Goal: Find specific page/section: Find specific page/section

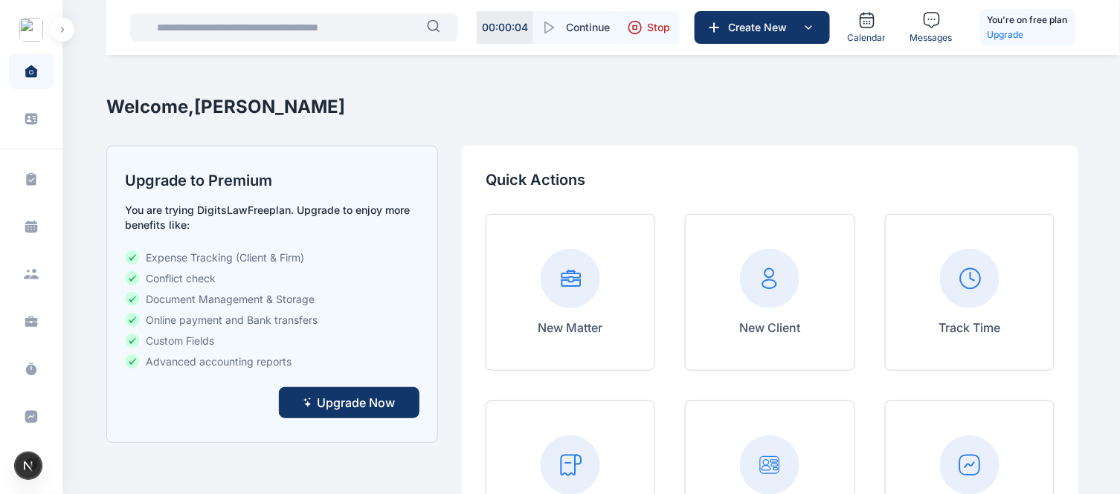
scroll to position [410, 0]
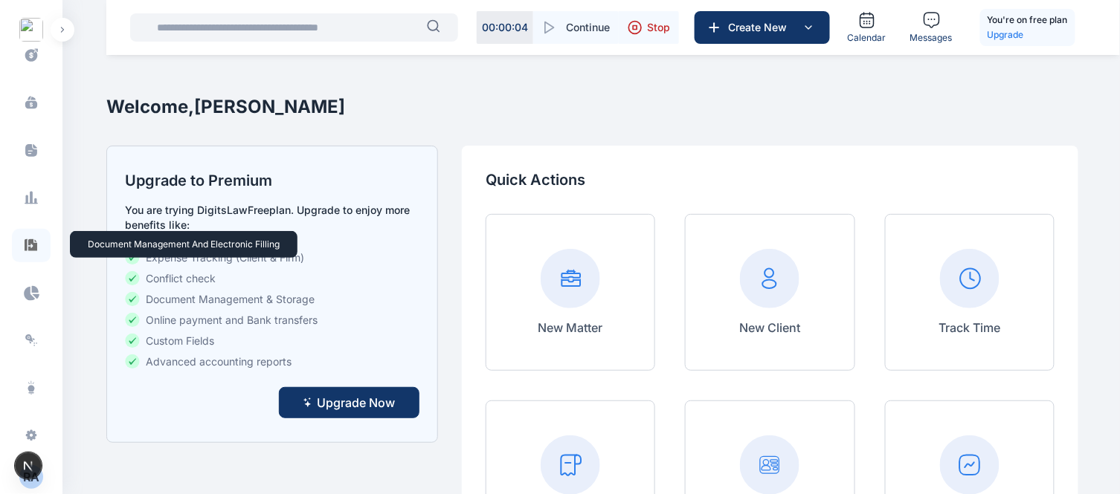
click at [28, 248] on icon at bounding box center [31, 245] width 13 height 12
click at [28, 242] on icon at bounding box center [31, 245] width 13 height 12
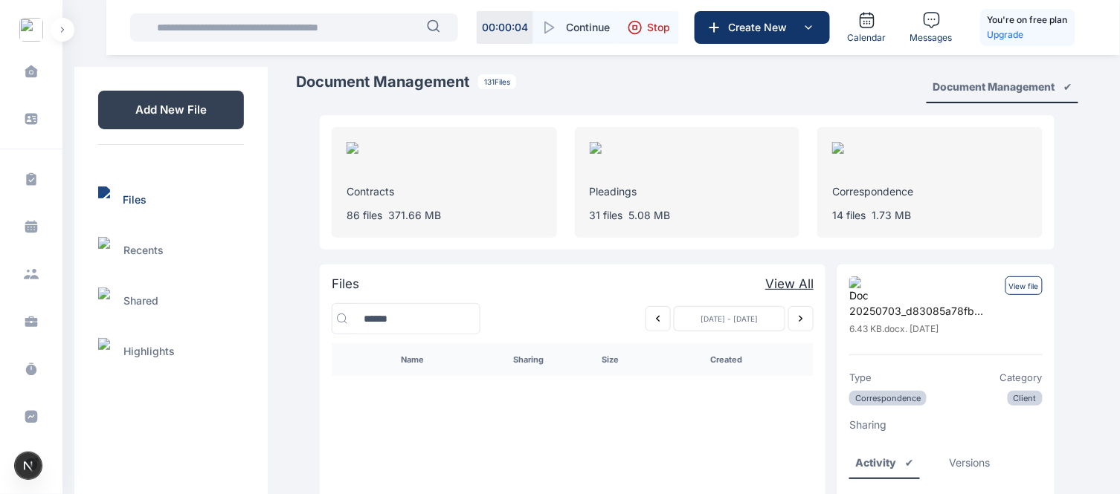
click at [658, 320] on icon "Previous week" at bounding box center [658, 319] width 12 height 12
click at [653, 313] on icon "Previous week" at bounding box center [658, 319] width 12 height 12
click at [653, 316] on icon "Previous week" at bounding box center [658, 319] width 12 height 12
click at [659, 323] on icon "Previous week" at bounding box center [658, 319] width 12 height 12
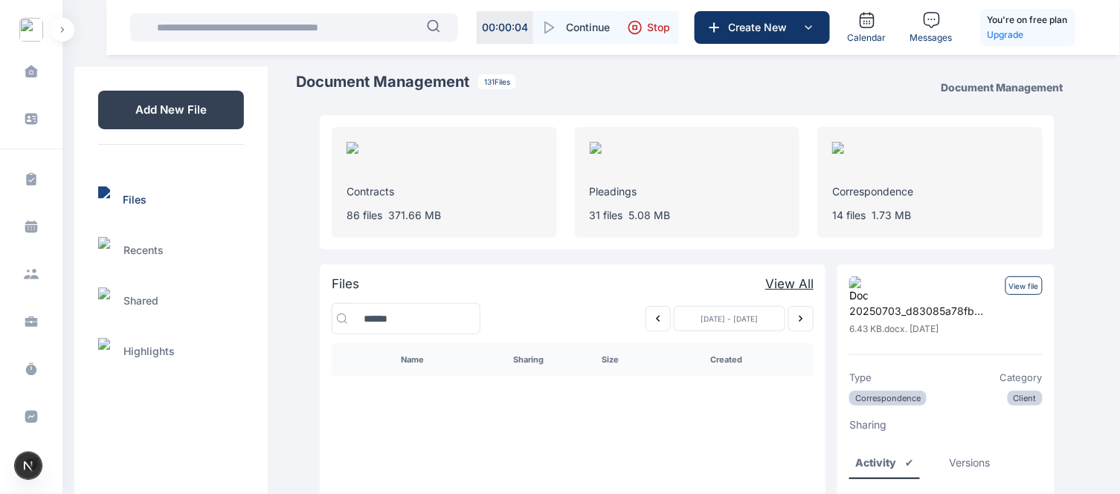
click at [659, 323] on icon "Previous week" at bounding box center [658, 319] width 12 height 12
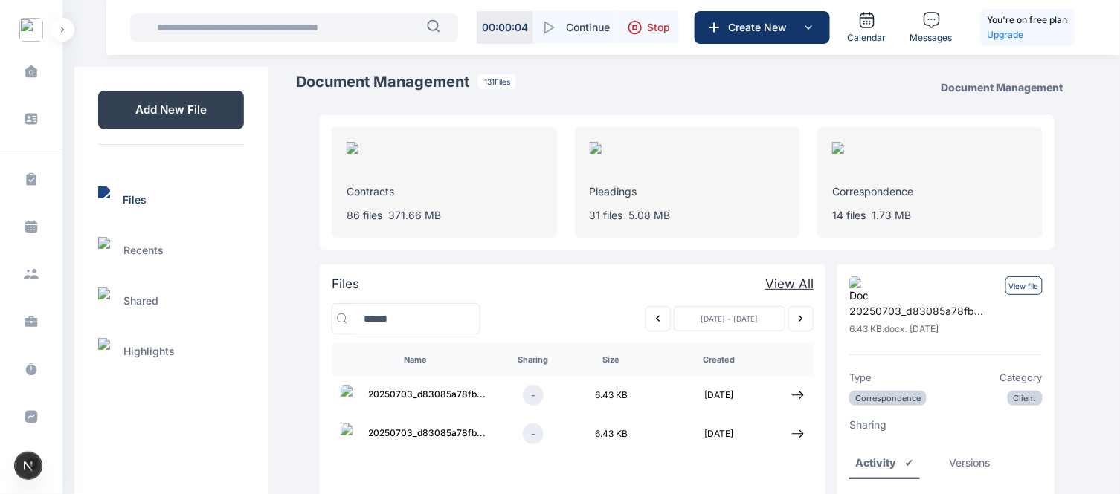
click at [659, 323] on icon "Previous week" at bounding box center [658, 319] width 12 height 12
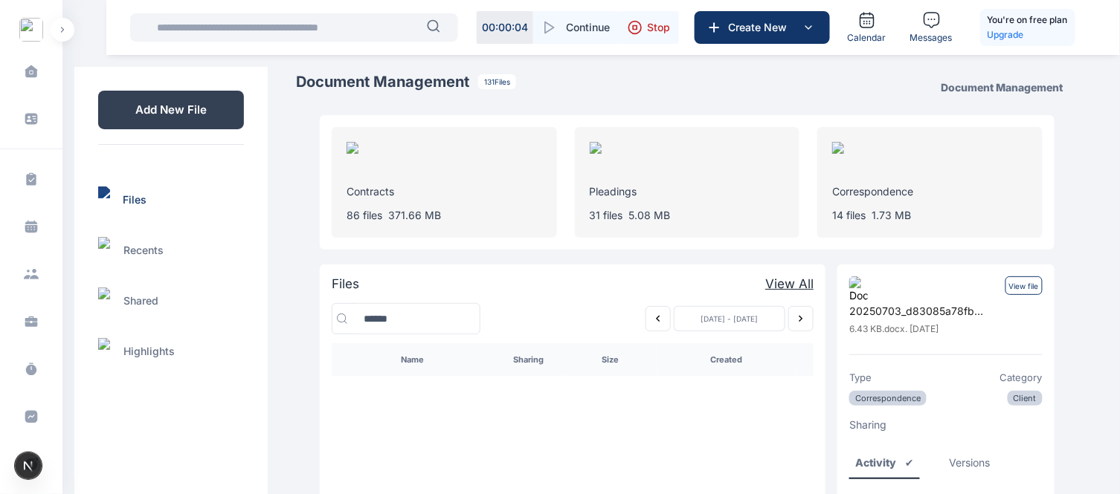
click at [659, 323] on icon "Previous week" at bounding box center [658, 319] width 12 height 12
